Goal: Find specific page/section: Find specific page/section

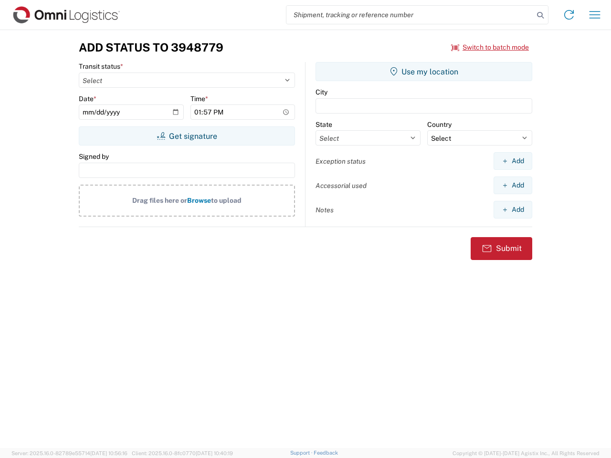
click at [410, 15] on input "search" at bounding box center [409, 15] width 247 height 18
click at [540, 15] on icon at bounding box center [540, 15] width 13 height 13
click at [569, 15] on icon at bounding box center [569, 14] width 15 height 15
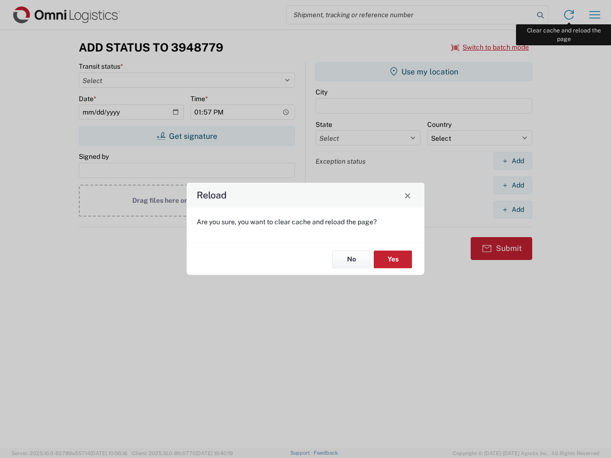
click at [595, 15] on div "Reload Are you sure, you want to clear cache and reload the page? No Yes" at bounding box center [305, 229] width 611 height 458
click at [490, 47] on div "Reload Are you sure, you want to clear cache and reload the page? No Yes" at bounding box center [305, 229] width 611 height 458
click at [187, 136] on div "Reload Are you sure, you want to clear cache and reload the page? No Yes" at bounding box center [305, 229] width 611 height 458
click at [424, 72] on div "Reload Are you sure, you want to clear cache and reload the page? No Yes" at bounding box center [305, 229] width 611 height 458
click at [513, 161] on div "Reload Are you sure, you want to clear cache and reload the page? No Yes" at bounding box center [305, 229] width 611 height 458
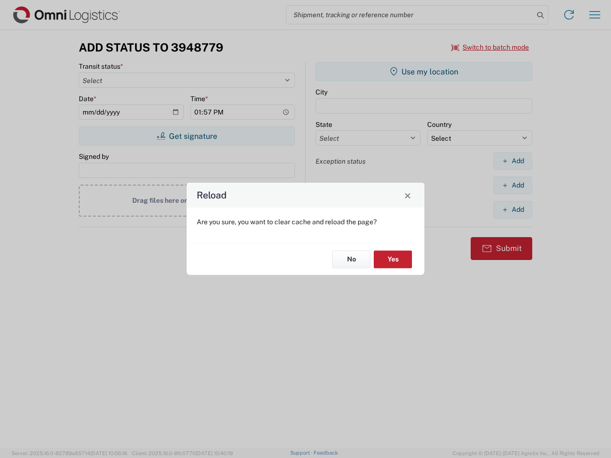
click at [513, 185] on div "Reload Are you sure, you want to clear cache and reload the page? No Yes" at bounding box center [305, 229] width 611 height 458
click at [513, 210] on div "Reload Are you sure, you want to clear cache and reload the page? No Yes" at bounding box center [305, 229] width 611 height 458
